Goal: Book appointment/travel/reservation

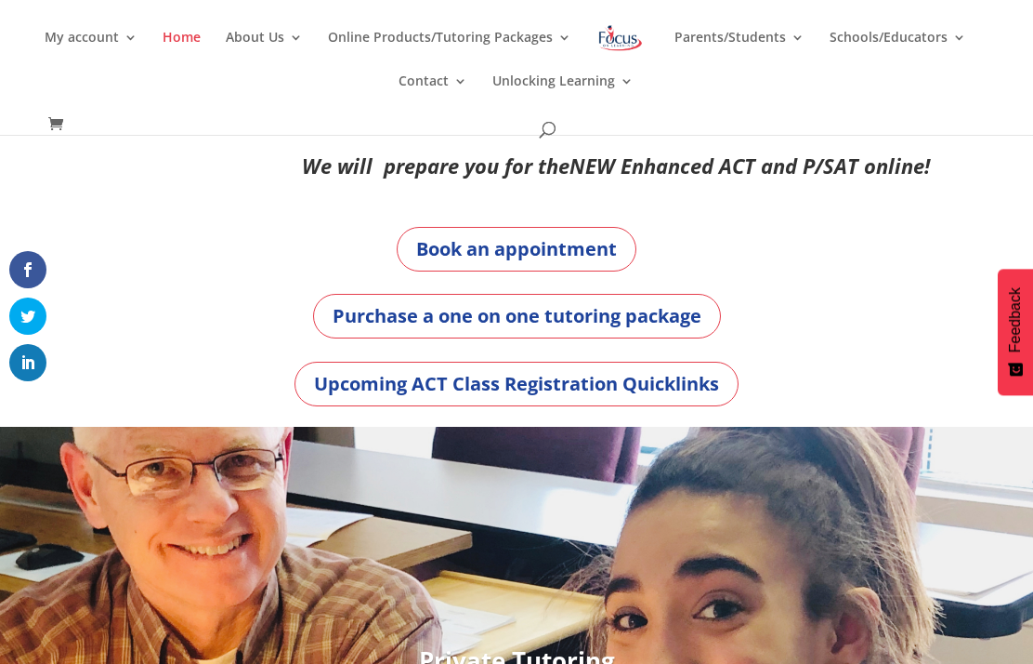
click at [576, 323] on link "Purchase a one on one tutoring package" at bounding box center [517, 316] width 408 height 45
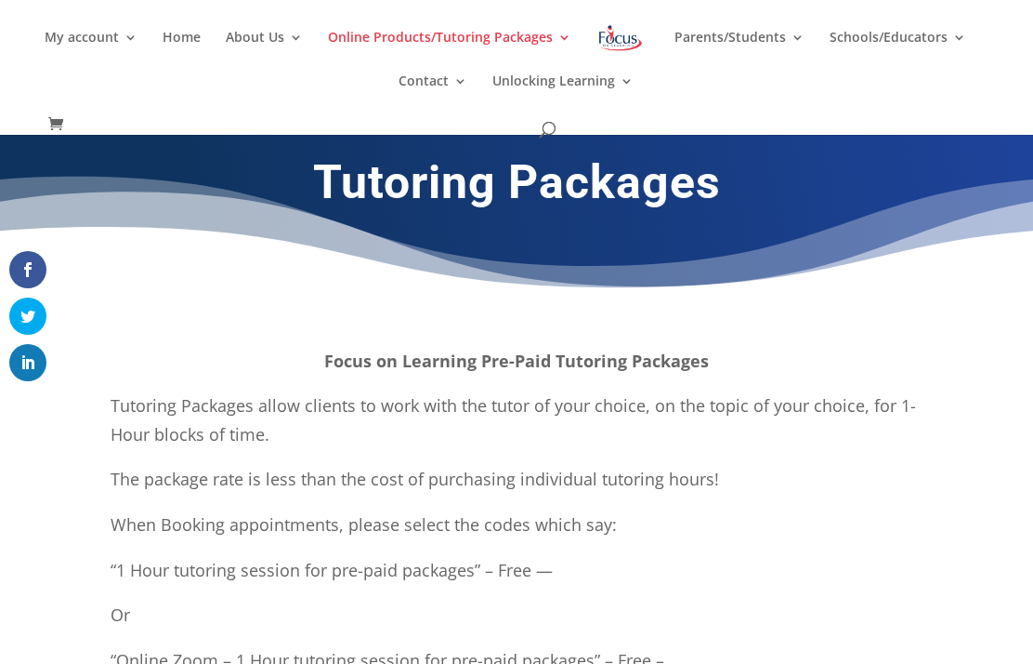
click at [613, 44] on img at bounding box center [621, 37] width 48 height 33
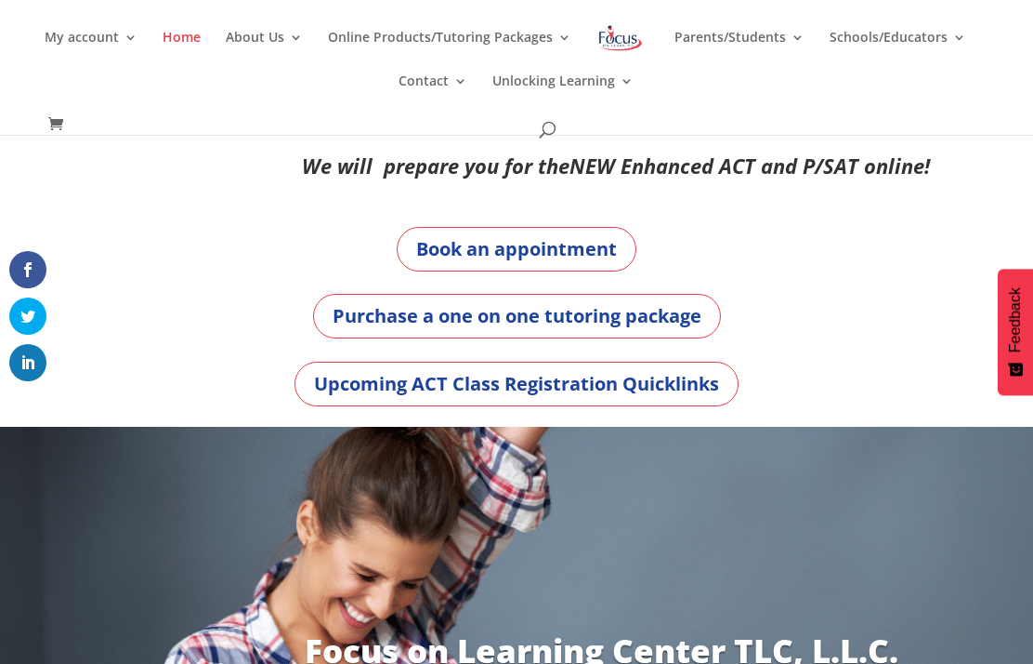
click at [552, 249] on link "Book an appointment" at bounding box center [517, 249] width 240 height 45
click at [556, 253] on link "Book an appointment" at bounding box center [517, 249] width 240 height 45
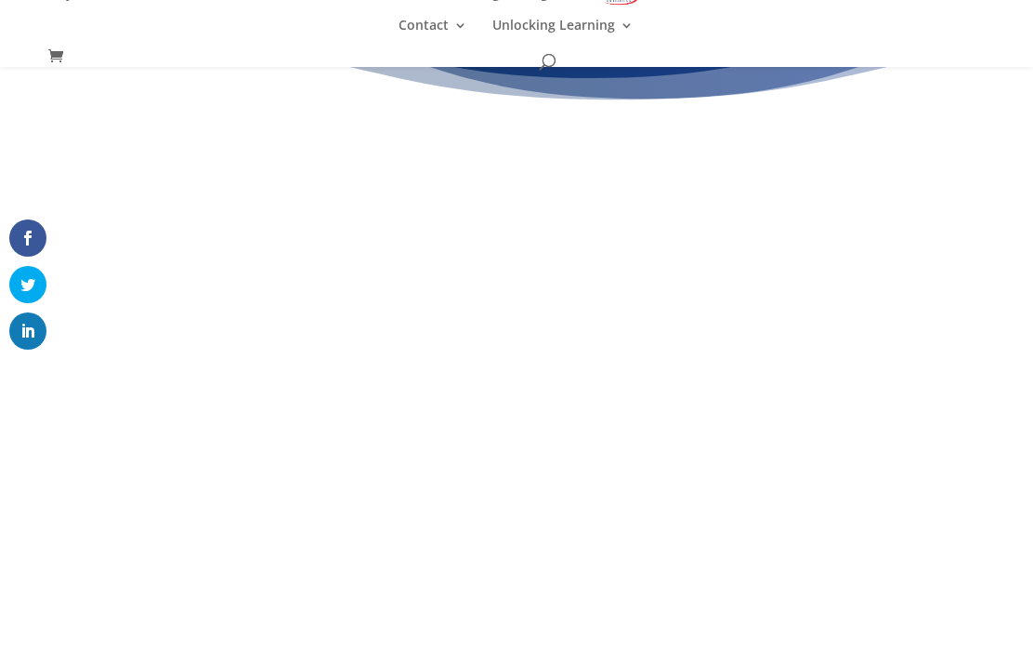
scroll to position [118, 0]
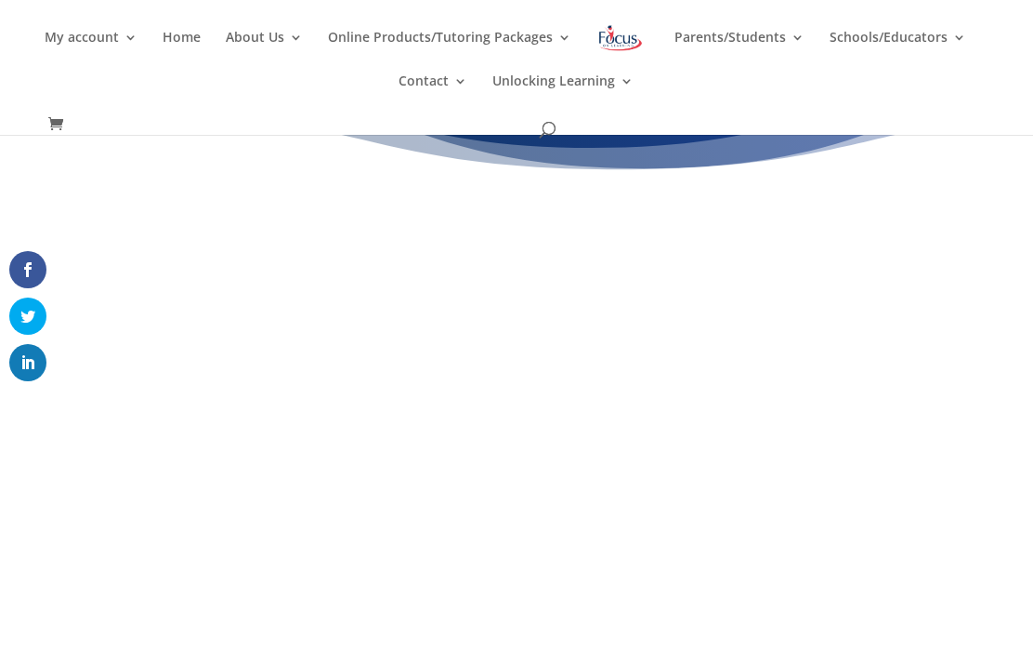
click at [619, 46] on img at bounding box center [621, 37] width 48 height 33
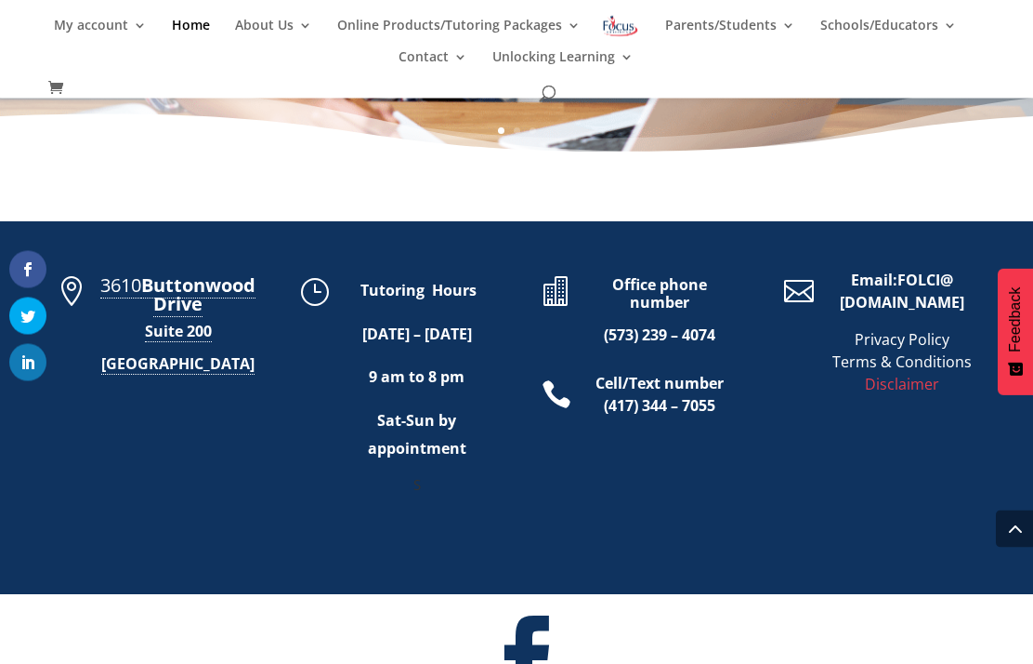
scroll to position [847, 0]
